Goal: Transaction & Acquisition: Download file/media

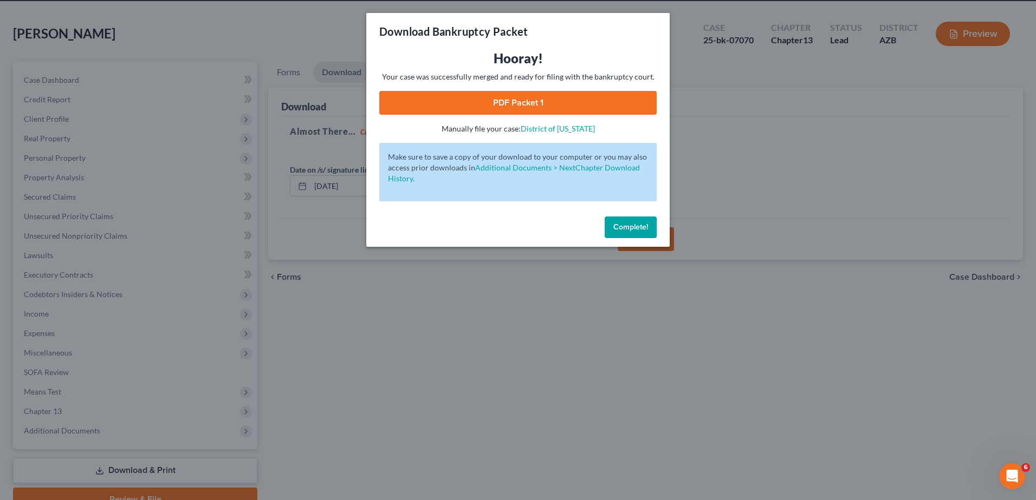
click at [133, 466] on div "Download Bankruptcy Packet Hooray! Your case was successfully merged and ready …" at bounding box center [518, 250] width 1036 height 500
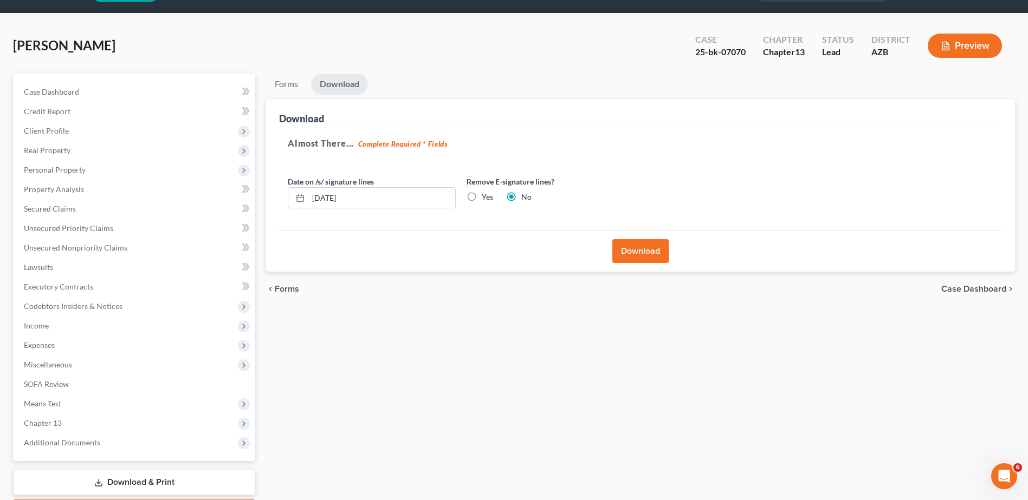
scroll to position [24, 0]
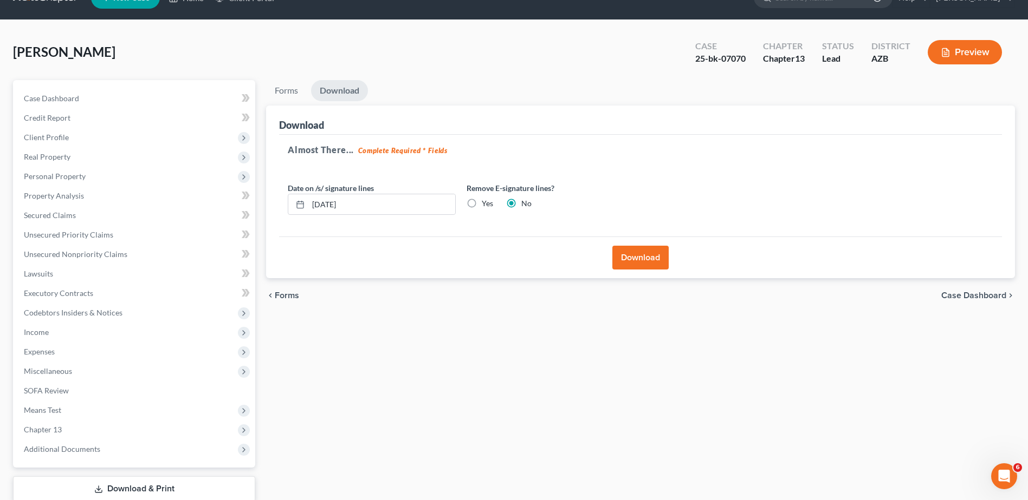
click at [342, 86] on link "Download" at bounding box center [339, 90] width 57 height 21
click at [633, 251] on button "Download" at bounding box center [640, 258] width 56 height 24
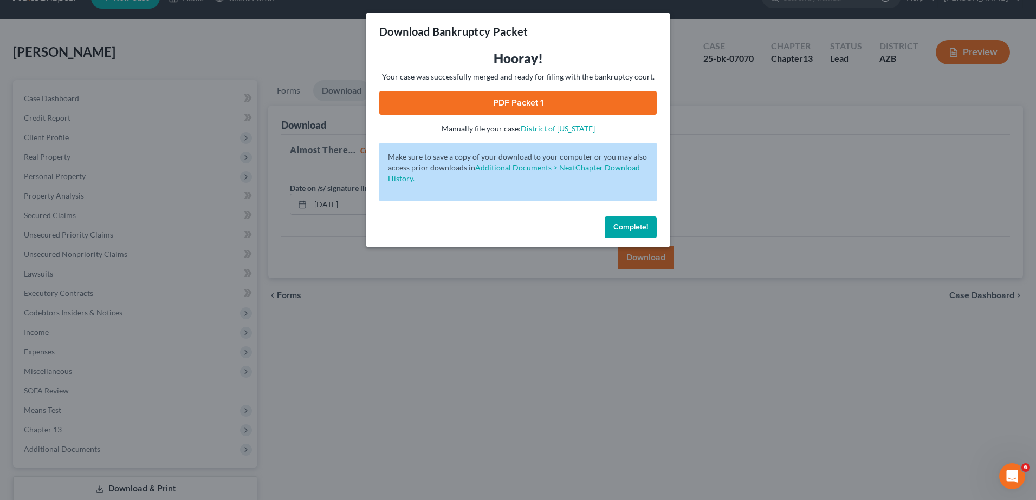
click at [515, 101] on link "PDF Packet 1" at bounding box center [517, 103] width 277 height 24
click at [139, 486] on div "Download Bankruptcy Packet Hooray! Your case was successfully merged and ready …" at bounding box center [518, 250] width 1036 height 500
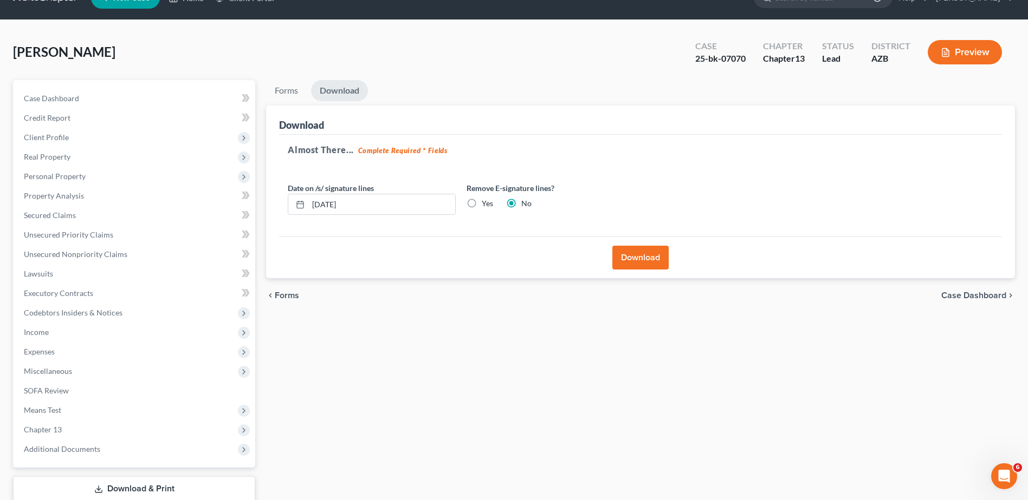
click at [127, 489] on link "Download & Print" at bounding box center [134, 489] width 242 height 25
click at [132, 487] on link "Download & Print" at bounding box center [134, 489] width 242 height 25
click at [130, 483] on link "Download & Print" at bounding box center [134, 489] width 242 height 25
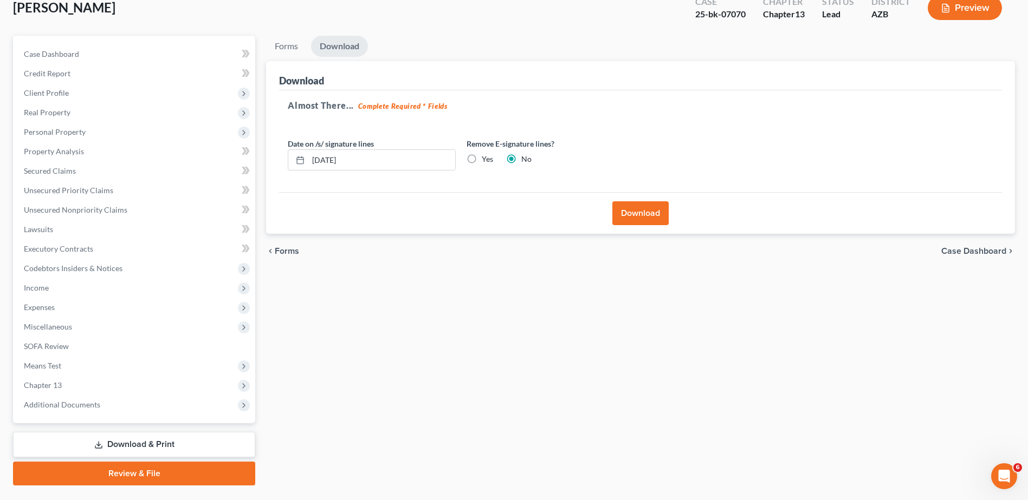
scroll to position [72, 0]
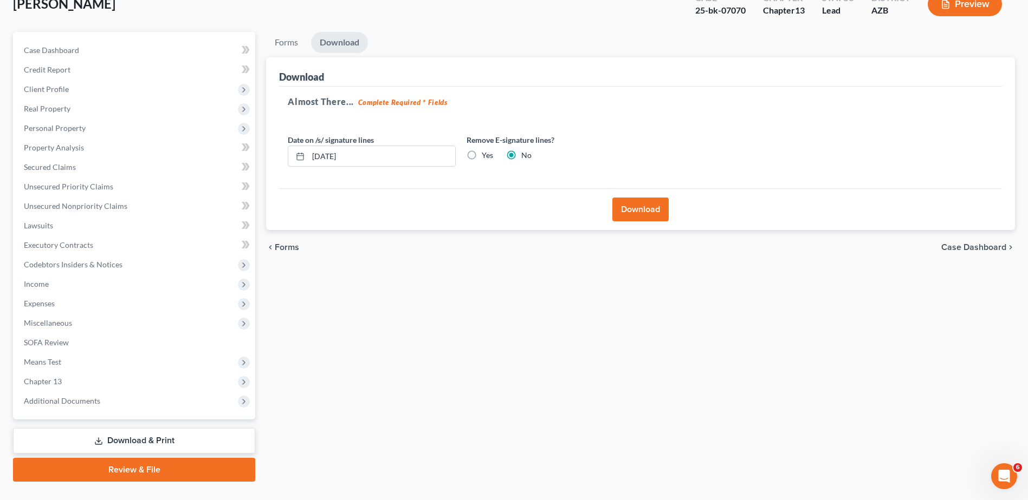
click at [284, 243] on span "Forms" at bounding box center [287, 247] width 24 height 9
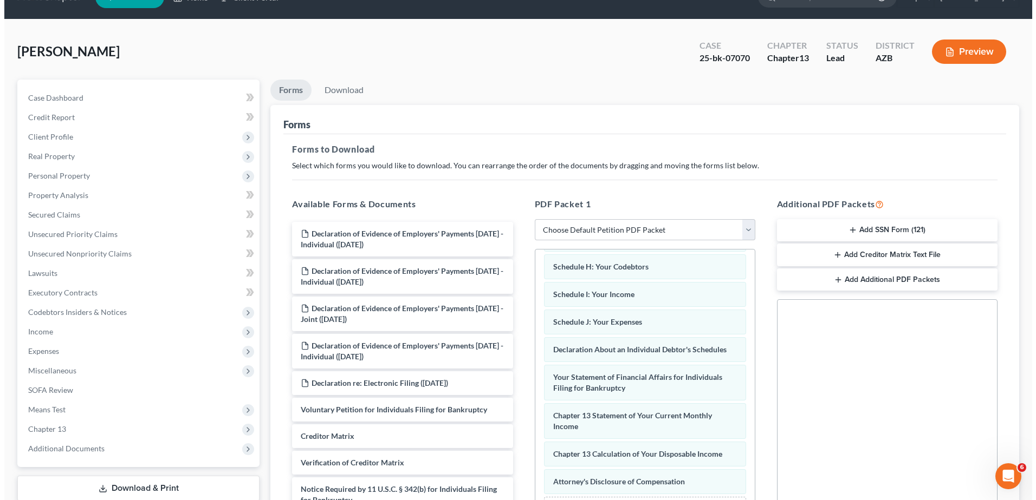
scroll to position [24, 0]
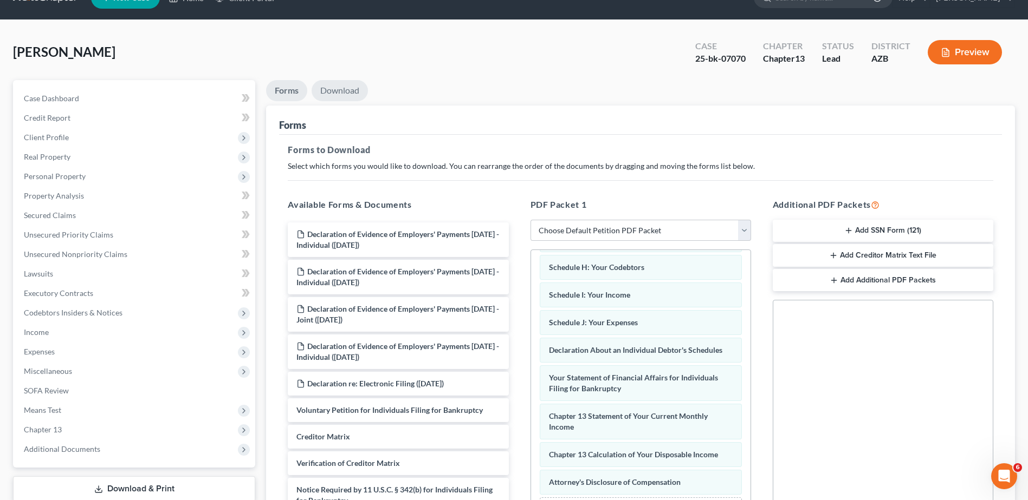
click at [348, 88] on link "Download" at bounding box center [339, 90] width 56 height 21
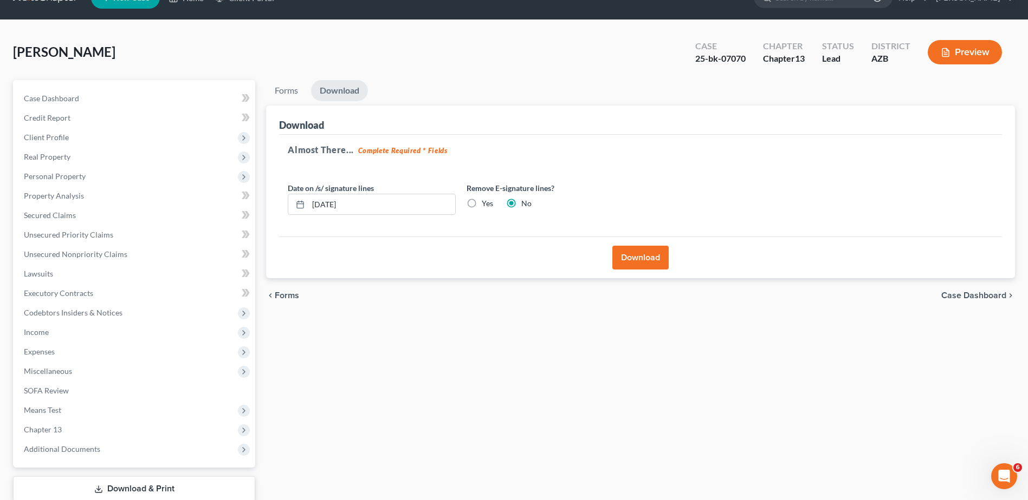
click at [638, 251] on button "Download" at bounding box center [640, 258] width 56 height 24
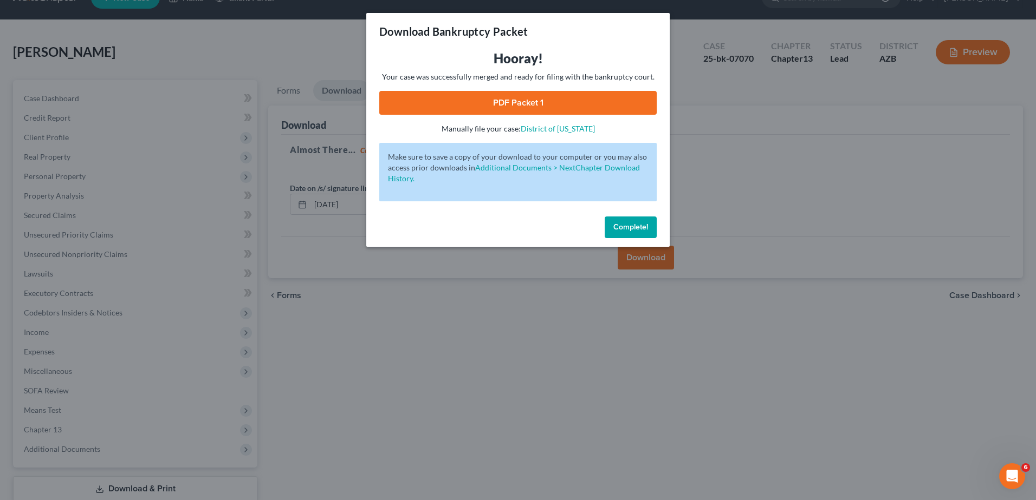
click at [515, 99] on link "PDF Packet 1" at bounding box center [517, 103] width 277 height 24
